Goal: Information Seeking & Learning: Find contact information

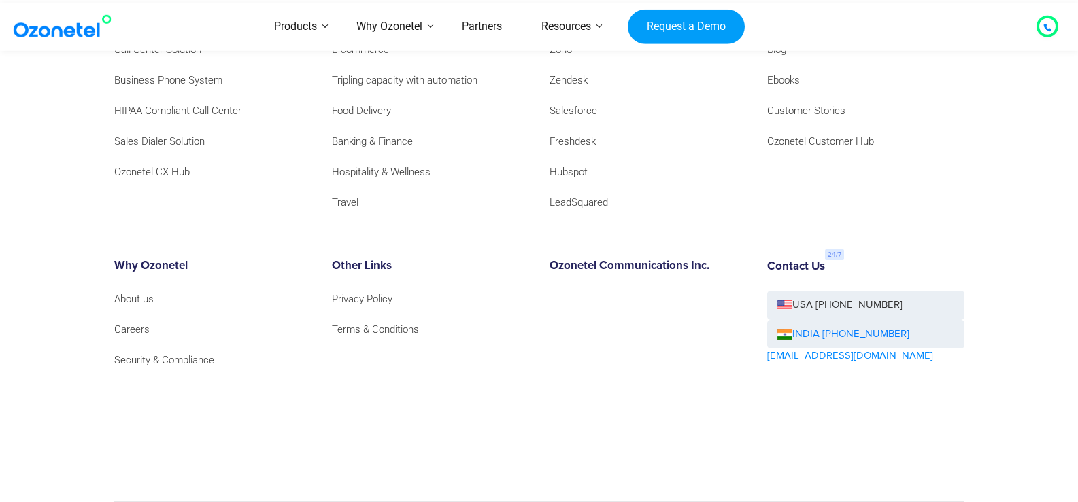
scroll to position [14340, 0]
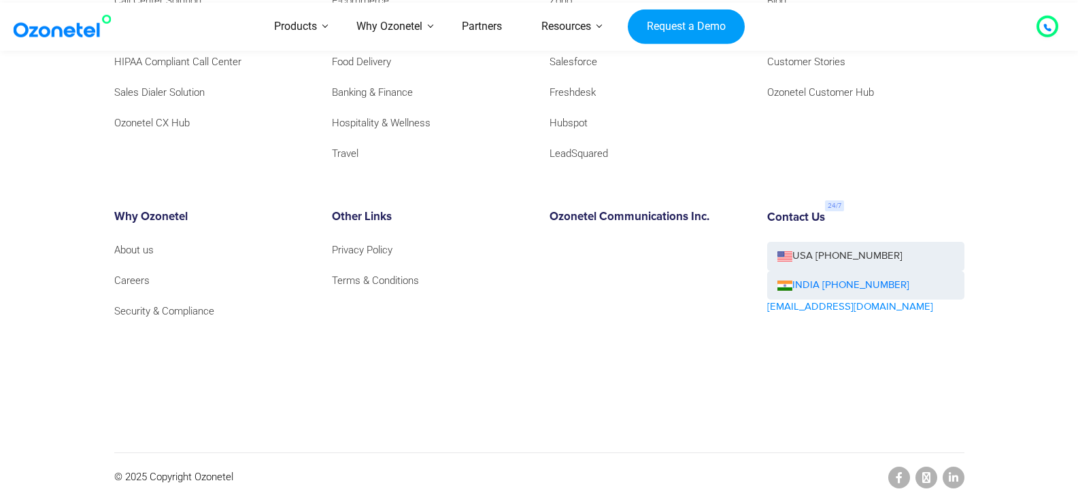
click at [864, 307] on div "Contact Us USA +1-408-440-5445 INDIA +1800-123-150150 sales@ozonetel.com" at bounding box center [866, 301] width 218 height 181
click at [865, 307] on div "Contact Us USA +1-408-440-5445 INDIA +1800-123-150150 sales@ozonetel.com" at bounding box center [866, 301] width 218 height 181
click at [851, 308] on div "Contact Us USA +1-408-440-5445 INDIA +1800-123-150150 sales@ozonetel.com" at bounding box center [866, 301] width 218 height 181
drag, startPoint x: 858, startPoint y: 305, endPoint x: 815, endPoint y: 302, distance: 43.6
click at [811, 303] on div "Contact Us USA +1-408-440-5445 INDIA +1800-123-150150 sales@ozonetel.com" at bounding box center [866, 301] width 218 height 181
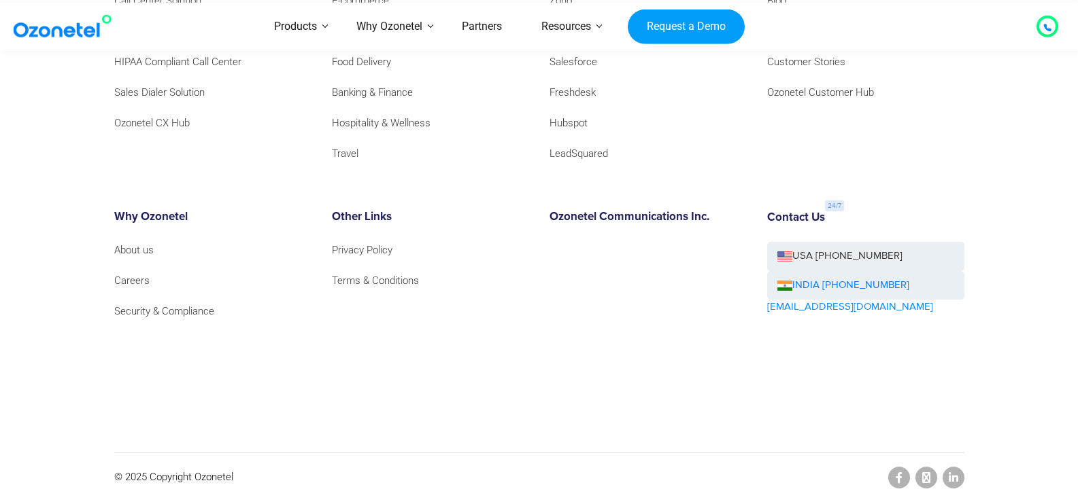
drag, startPoint x: 1046, startPoint y: 303, endPoint x: 877, endPoint y: 340, distance: 173.4
click at [877, 340] on div "Contact Us USA +1-408-440-5445 INDIA +1800-123-150150 sales@ozonetel.com" at bounding box center [866, 301] width 218 height 181
drag, startPoint x: 854, startPoint y: 304, endPoint x: 881, endPoint y: 299, distance: 27.6
drag, startPoint x: 883, startPoint y: 299, endPoint x: 980, endPoint y: 329, distance: 101.7
click at [980, 329] on footer "Products Call Center Solution Business Phone System HIPAA Compliant Call Center…" at bounding box center [539, 197] width 1078 height 609
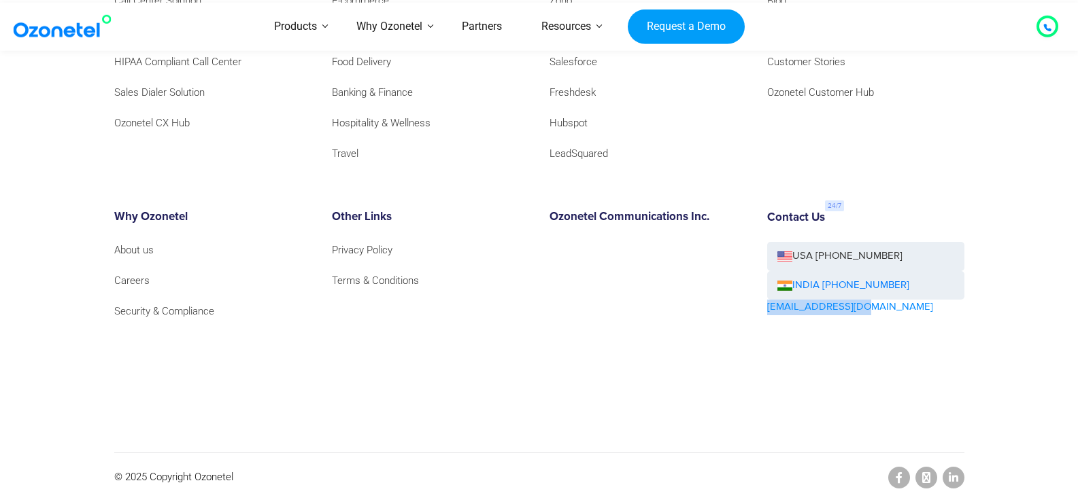
drag, startPoint x: 866, startPoint y: 305, endPoint x: 756, endPoint y: 315, distance: 109.9
click at [757, 316] on div "Contact Us USA +1-408-440-5445 INDIA +1800-123-150150 sales@ozonetel.com" at bounding box center [866, 301] width 218 height 181
drag, startPoint x: 755, startPoint y: 315, endPoint x: 1075, endPoint y: 182, distance: 346.6
click at [1075, 182] on footer "Products Call Center Solution Business Phone System HIPAA Compliant Call Center…" at bounding box center [539, 197] width 1078 height 609
drag, startPoint x: 866, startPoint y: 303, endPoint x: 849, endPoint y: 305, distance: 17.1
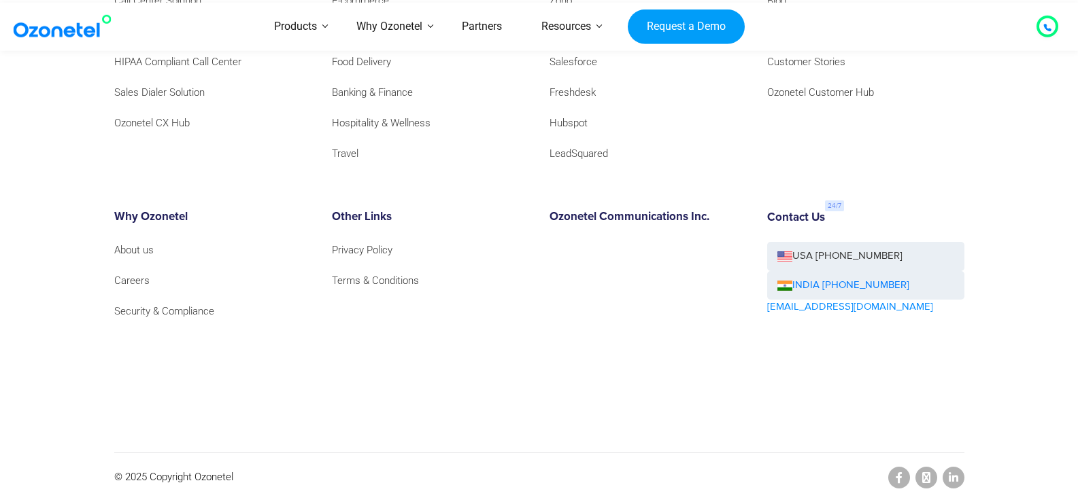
click at [828, 311] on div "Contact Us USA +1-408-440-5445 INDIA +1800-123-150150 sales@ozonetel.com" at bounding box center [866, 301] width 218 height 181
click at [887, 308] on div "Contact Us USA +1-408-440-5445 INDIA +1800-123-150150 sales@ozonetel.com" at bounding box center [866, 301] width 218 height 181
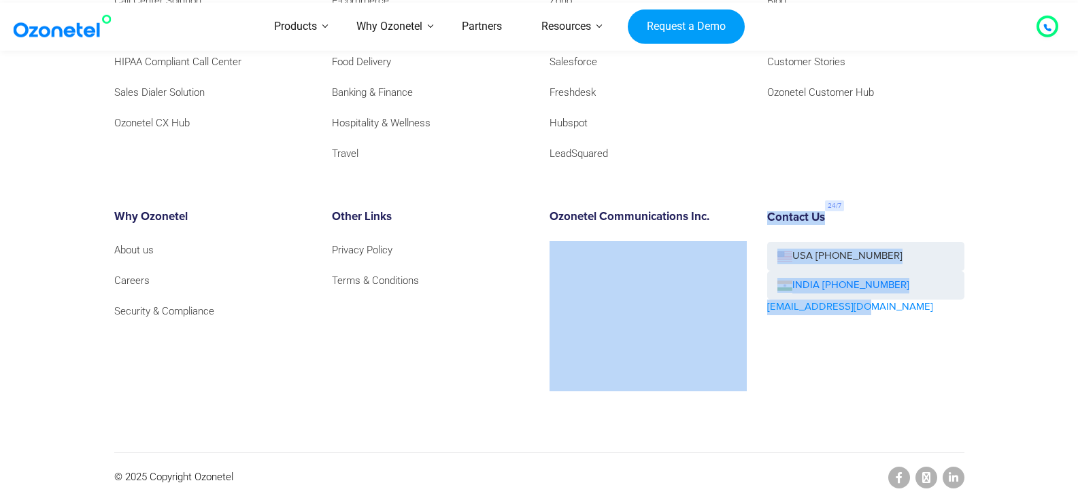
drag, startPoint x: 859, startPoint y: 306, endPoint x: 753, endPoint y: 313, distance: 107.0
click at [753, 313] on div "Products Call Center Solution Business Phone System HIPAA Compliant Call Center…" at bounding box center [539, 200] width 870 height 478
copy div "Contact Us USA +1-408-440-5445 INDIA +1800-123-150150 sales@ozonetel.com"
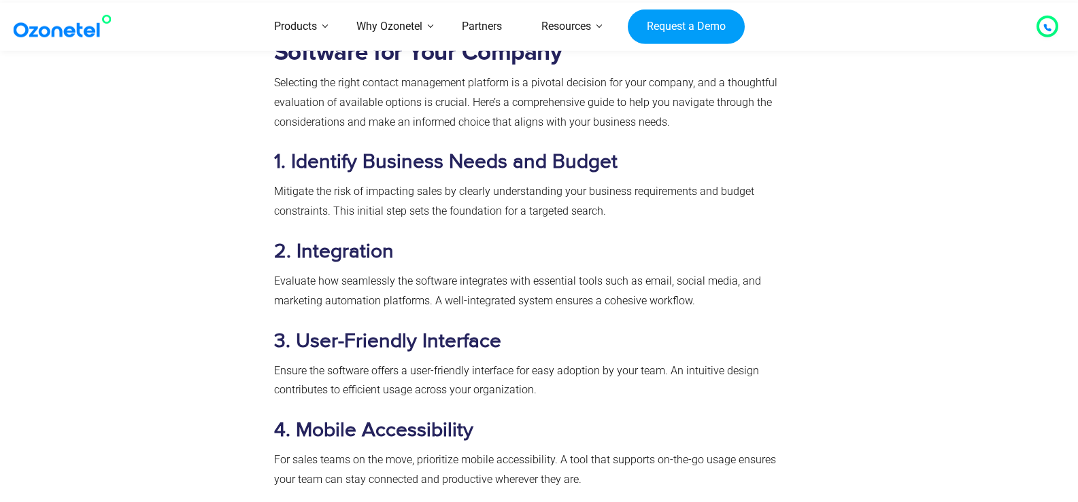
scroll to position [672, 0]
